Goal: Transaction & Acquisition: Purchase product/service

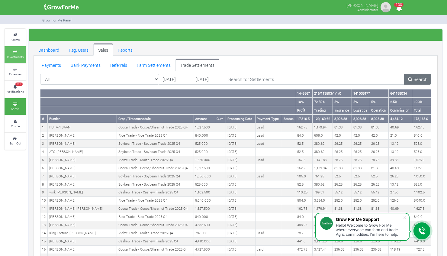
click at [18, 58] on small "Investments" at bounding box center [15, 57] width 17 height 4
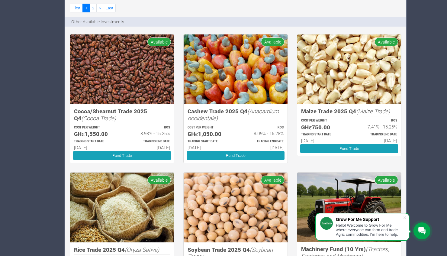
scroll to position [481, 0]
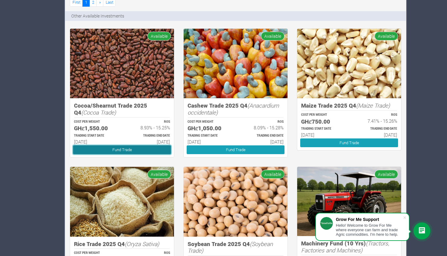
click at [136, 150] on link "Fund Trade" at bounding box center [122, 149] width 98 height 9
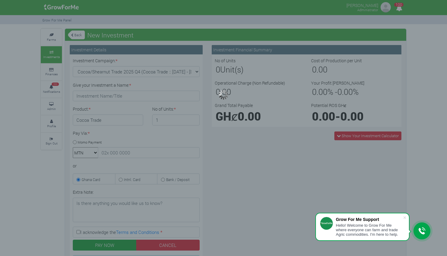
type input "1"
